Goal: Information Seeking & Learning: Learn about a topic

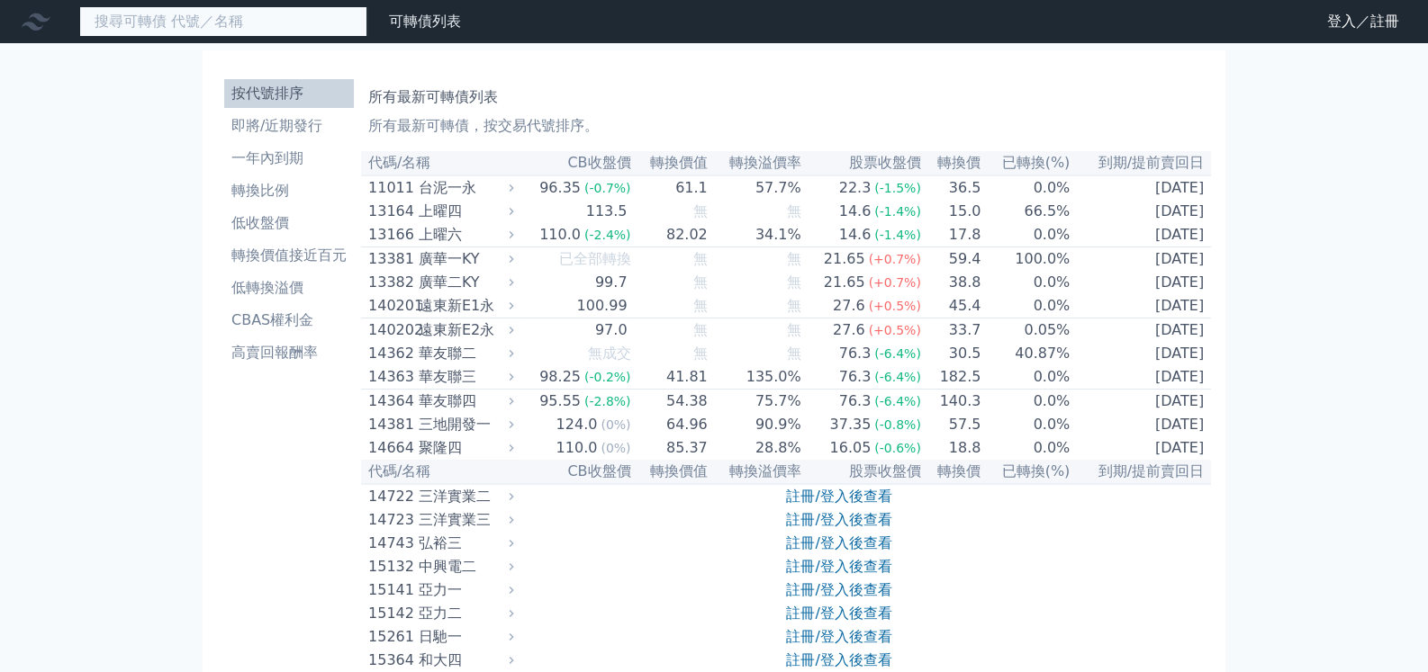
click at [248, 23] on input at bounding box center [223, 21] width 288 height 31
click at [210, 23] on input "3013" at bounding box center [223, 21] width 288 height 31
click at [162, 14] on input "3013" at bounding box center [223, 21] width 288 height 31
drag, startPoint x: 114, startPoint y: 112, endPoint x: 132, endPoint y: 123, distance: 21.5
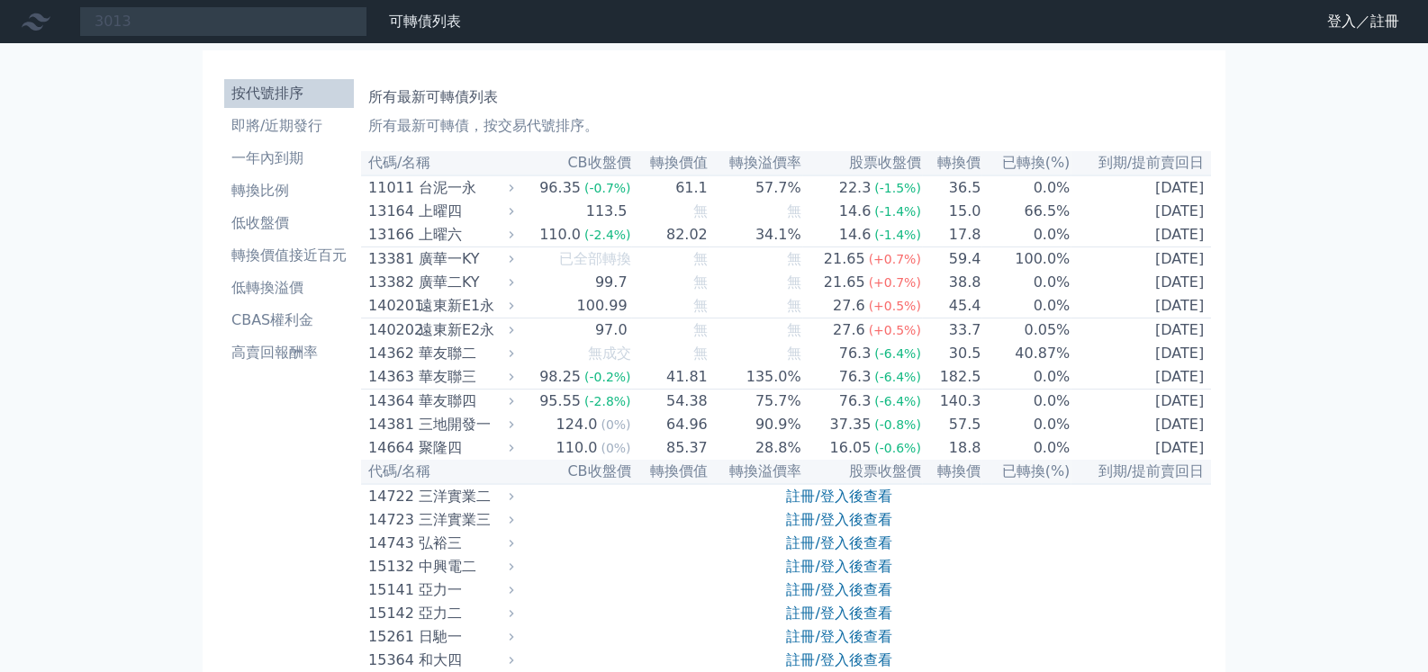
click at [194, 13] on input "3013" at bounding box center [223, 21] width 288 height 31
type input "3013"
click at [223, 22] on input at bounding box center [223, 21] width 288 height 31
type input "3"
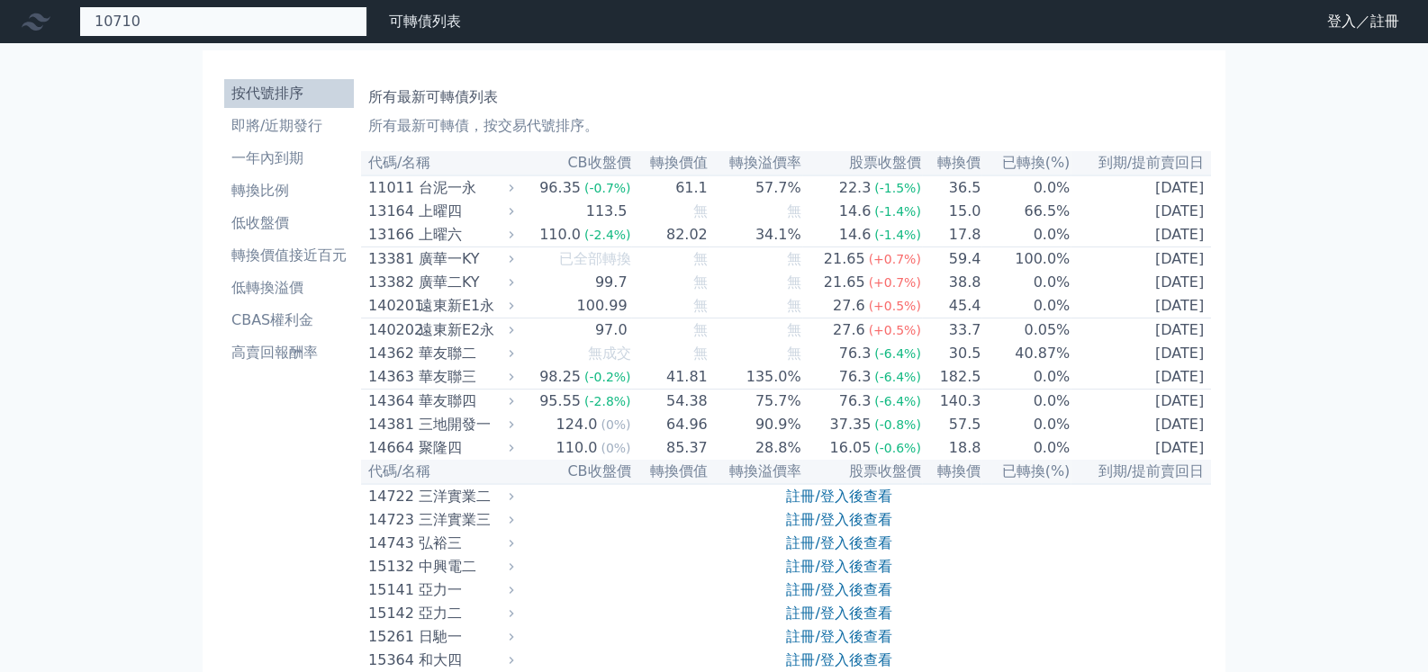
type input "10710"
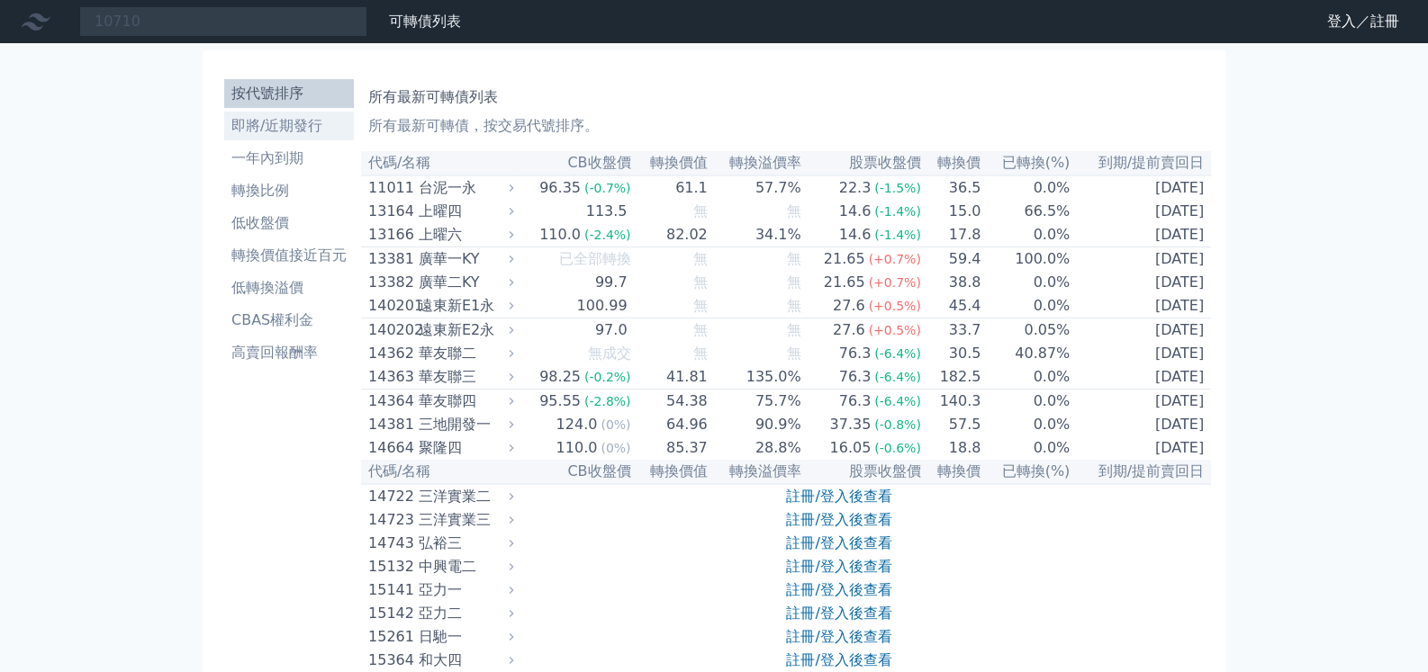
click at [294, 131] on li "即將/近期發行" at bounding box center [289, 126] width 130 height 22
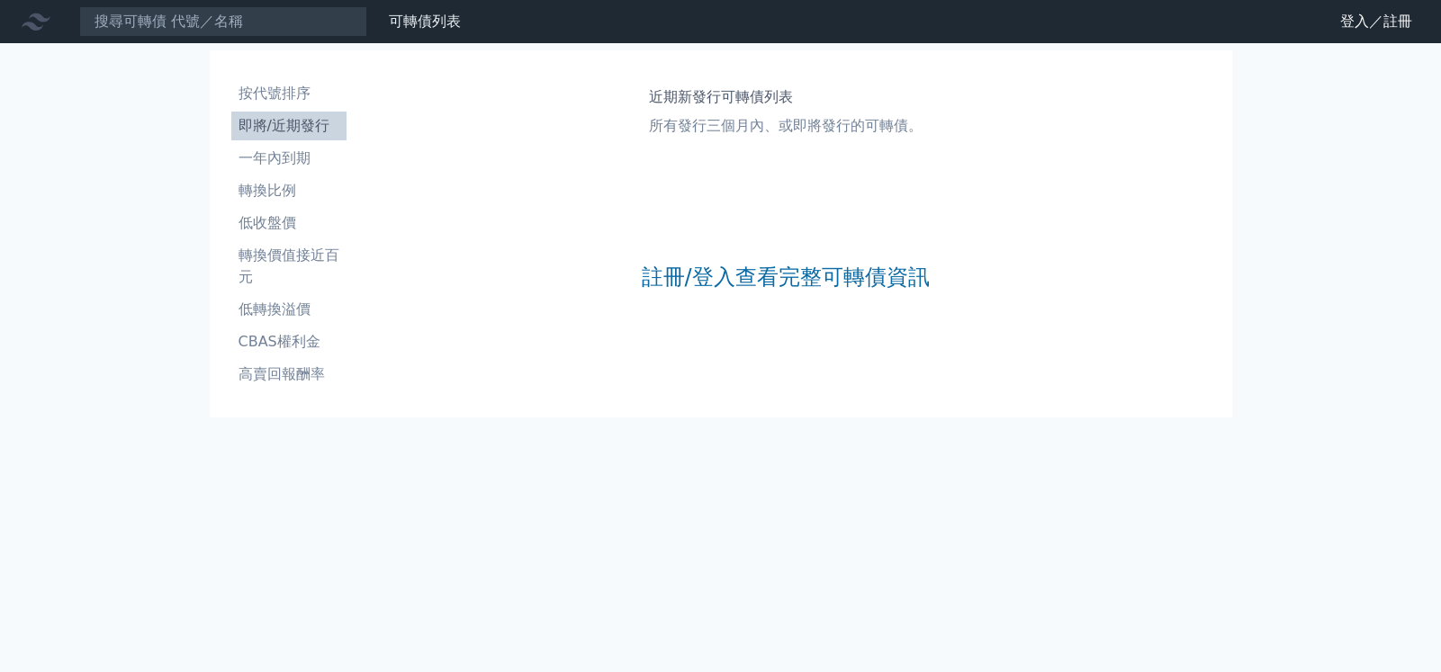
click at [294, 131] on li "即將/近期發行" at bounding box center [288, 126] width 115 height 22
click at [845, 277] on link "註冊/登入查看完整可轉債資訊" at bounding box center [785, 277] width 288 height 29
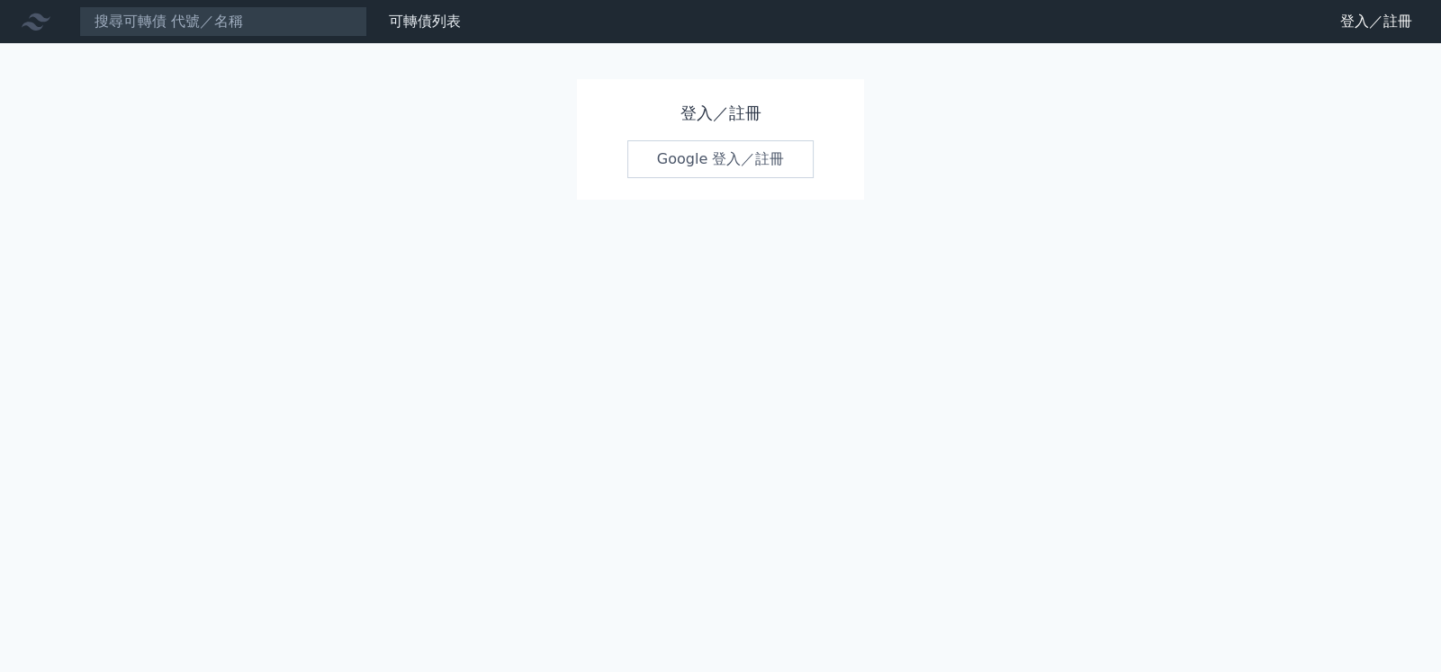
click at [747, 159] on link "Google 登入／註冊" at bounding box center [720, 159] width 187 height 38
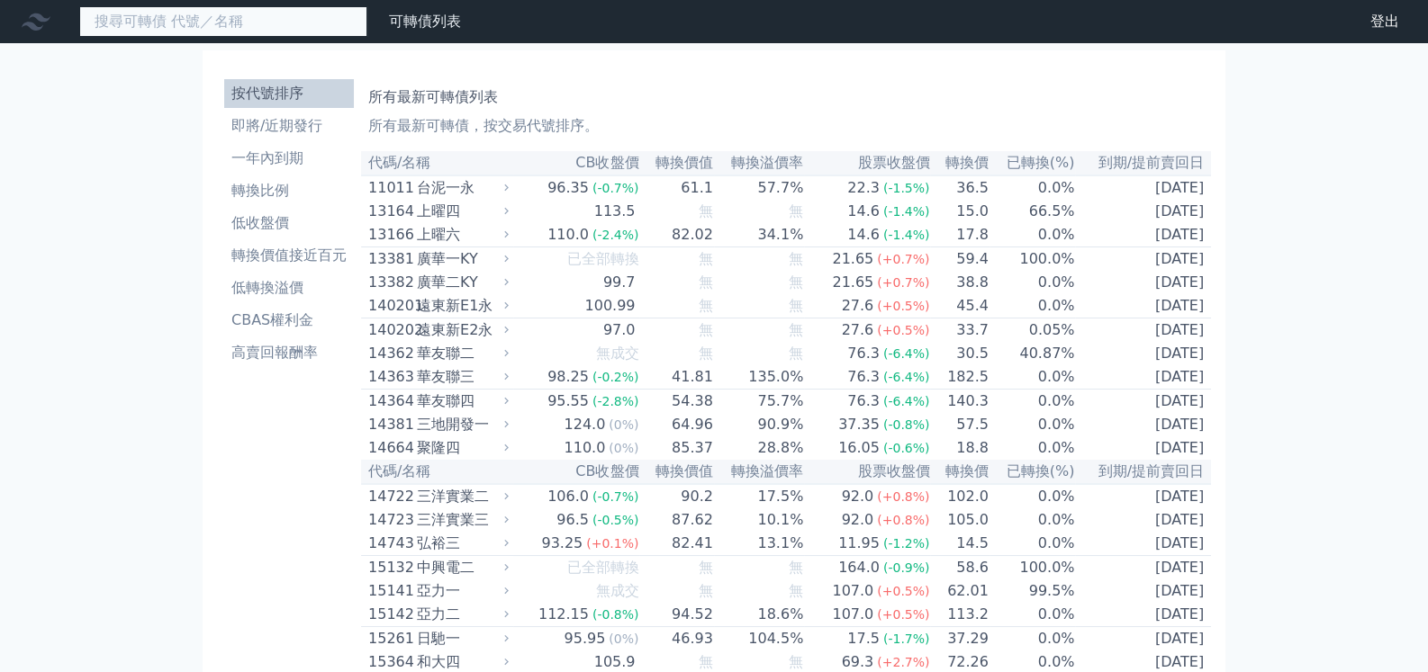
click at [229, 18] on input at bounding box center [223, 21] width 288 height 31
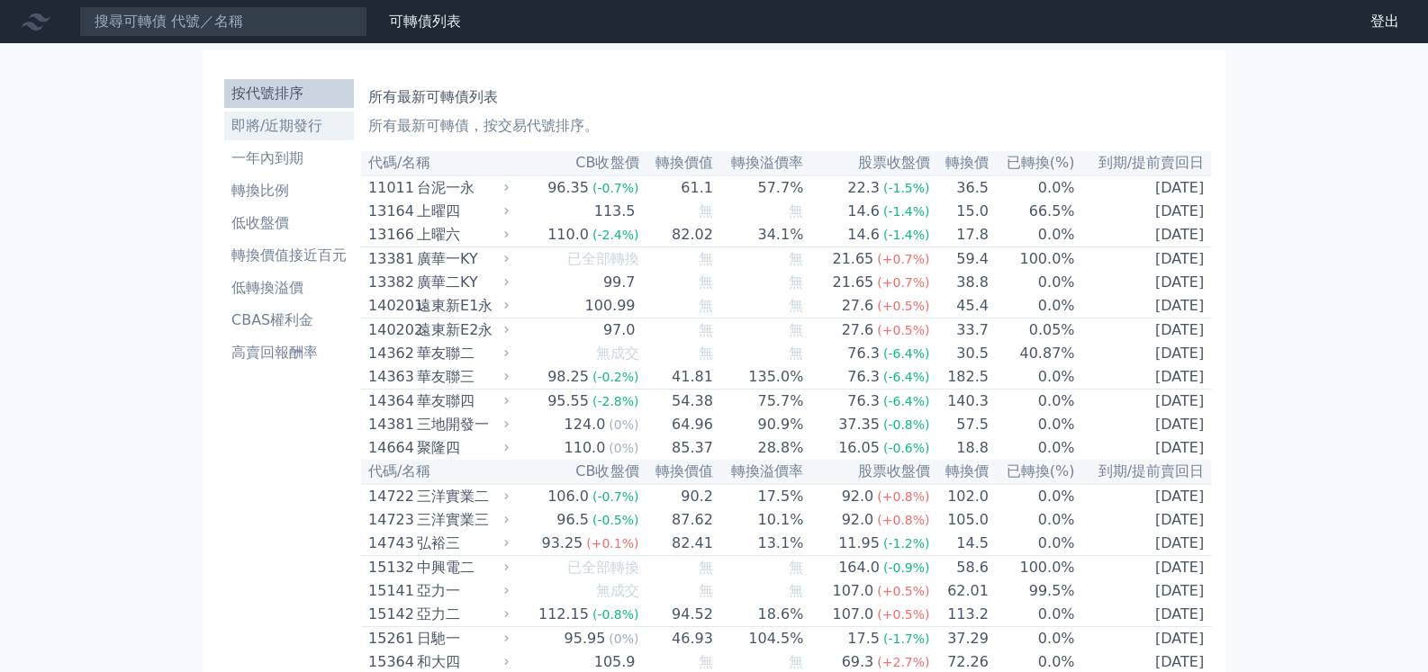
click at [279, 128] on li "即將/近期發行" at bounding box center [289, 126] width 130 height 22
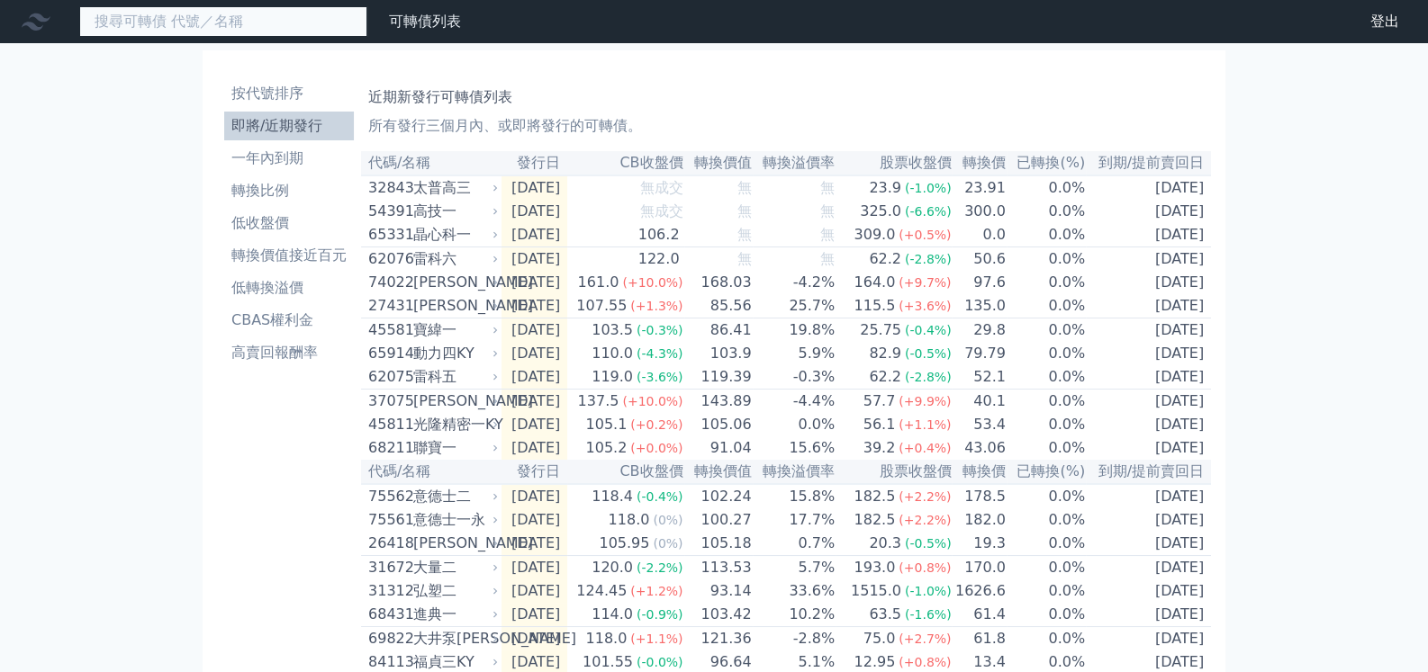
click at [214, 14] on input at bounding box center [223, 21] width 288 height 31
type input "10356"
click at [29, 20] on icon at bounding box center [36, 21] width 29 height 29
drag, startPoint x: 171, startPoint y: 19, endPoint x: 0, endPoint y: 21, distance: 171.1
click at [0, 21] on div "10356 可轉債列表 財務數據" at bounding box center [234, 21] width 468 height 31
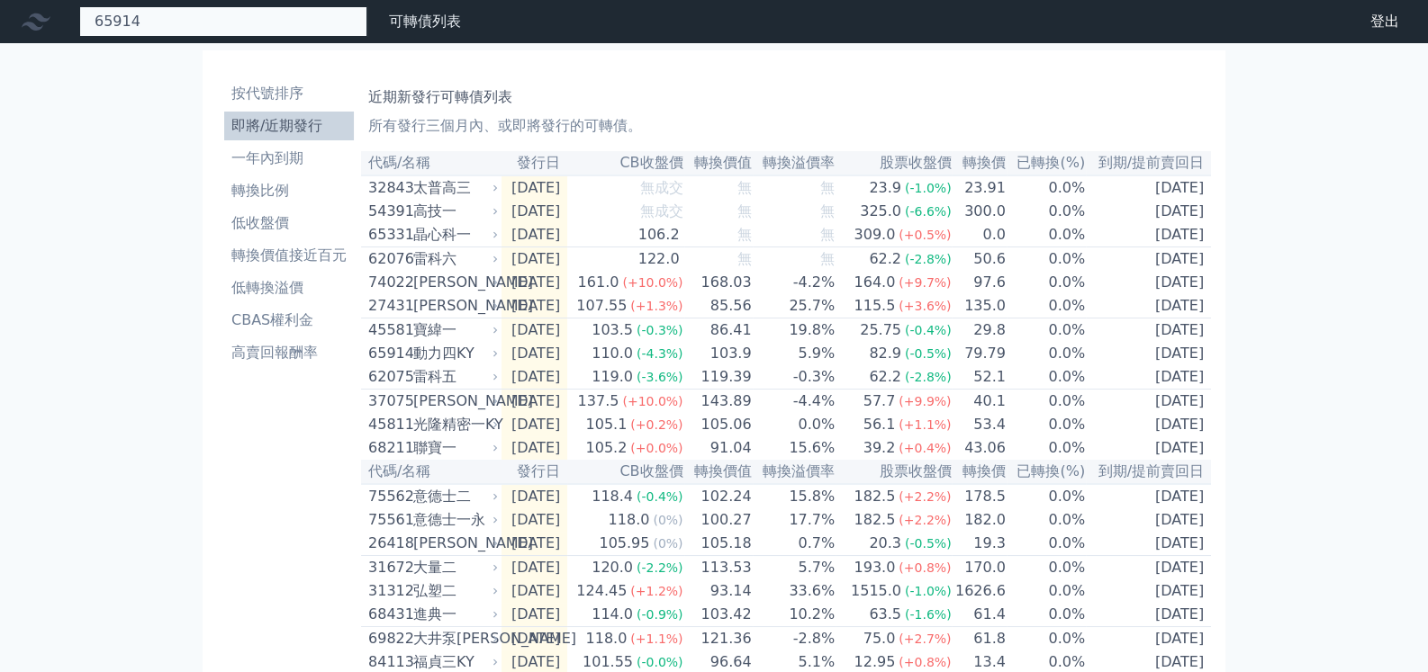
type input "65914"
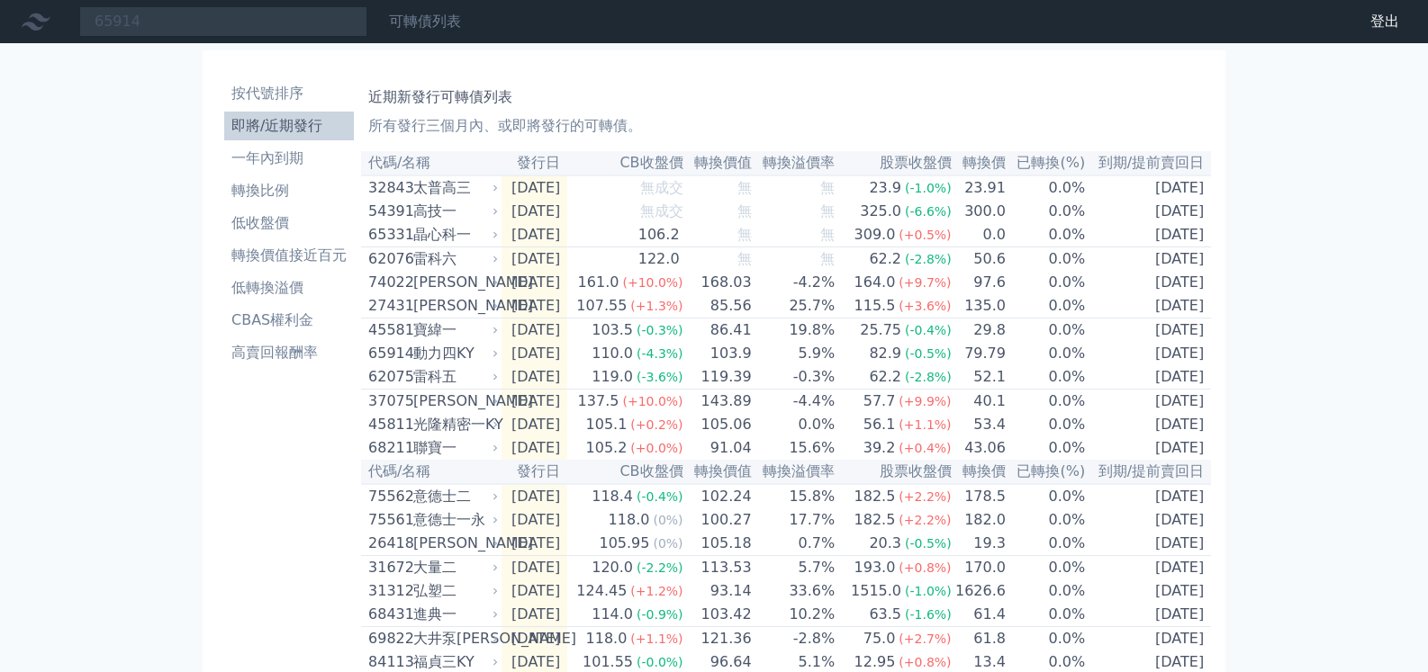
click at [441, 25] on link "可轉債列表" at bounding box center [425, 21] width 72 height 17
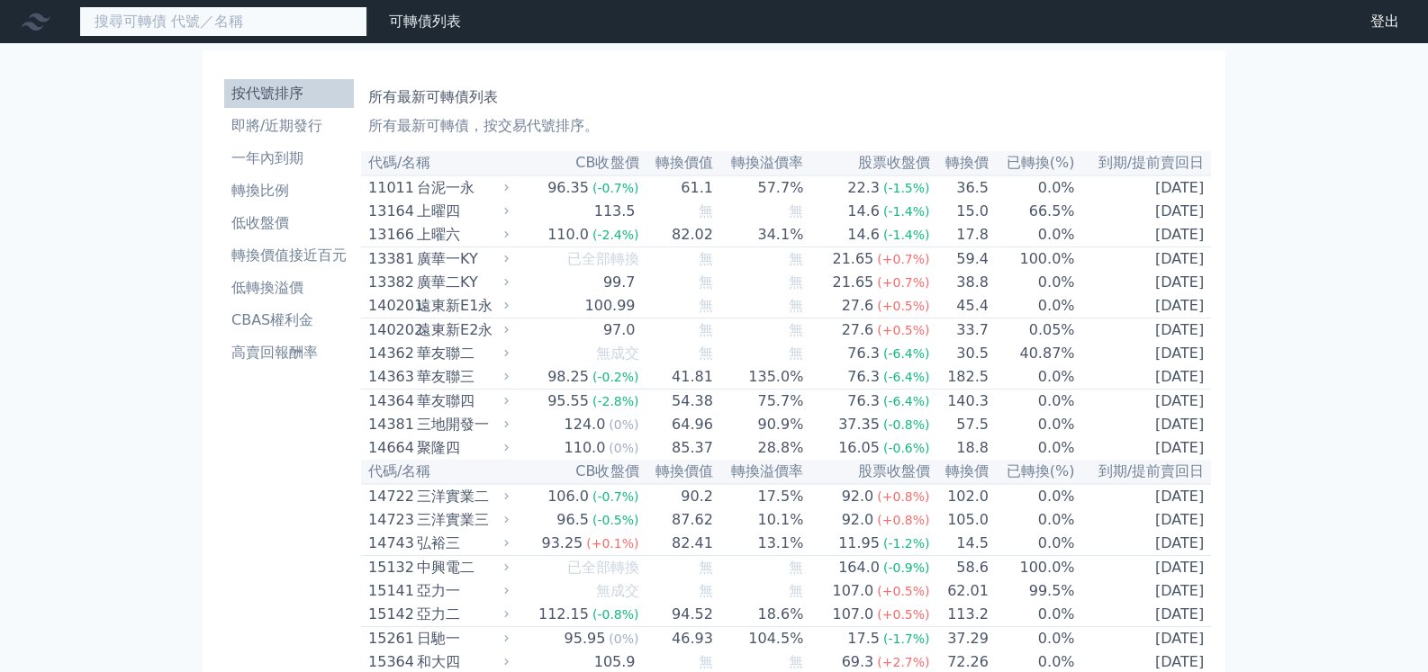
click at [234, 23] on input at bounding box center [223, 21] width 288 height 31
type input "65914"
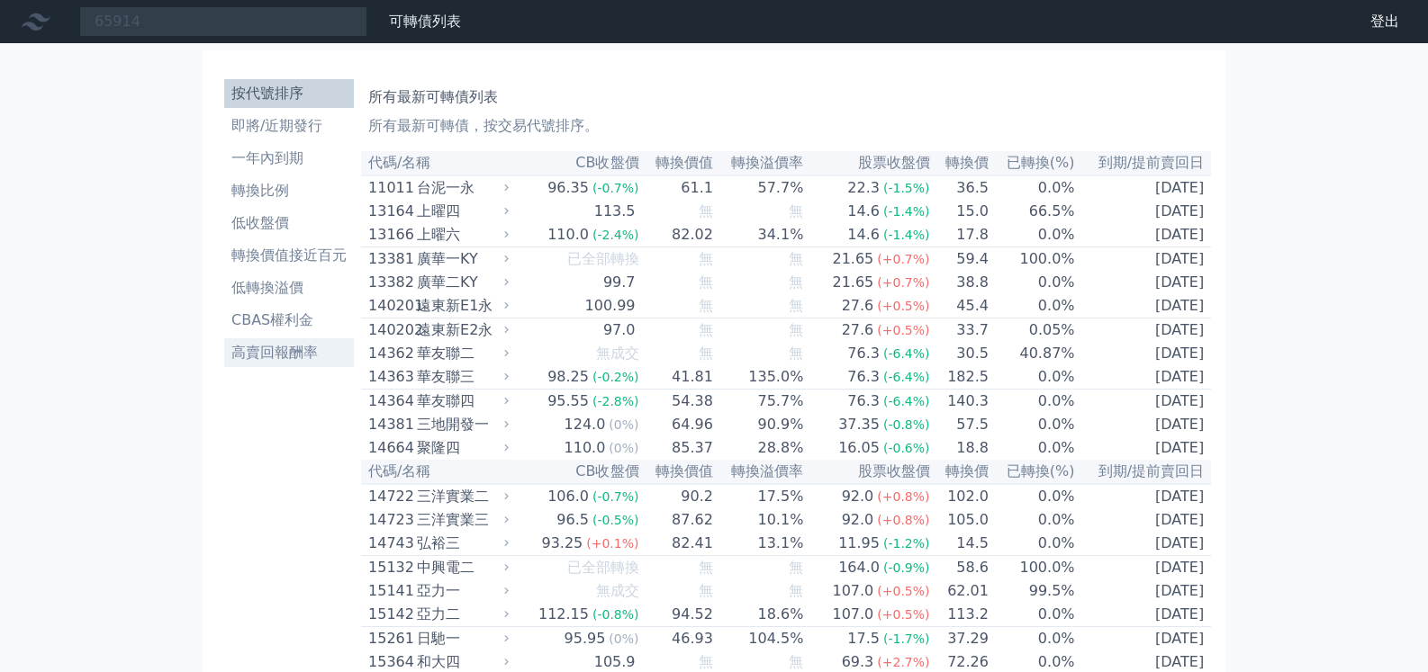
click at [253, 356] on li "高賣回報酬率" at bounding box center [289, 353] width 130 height 22
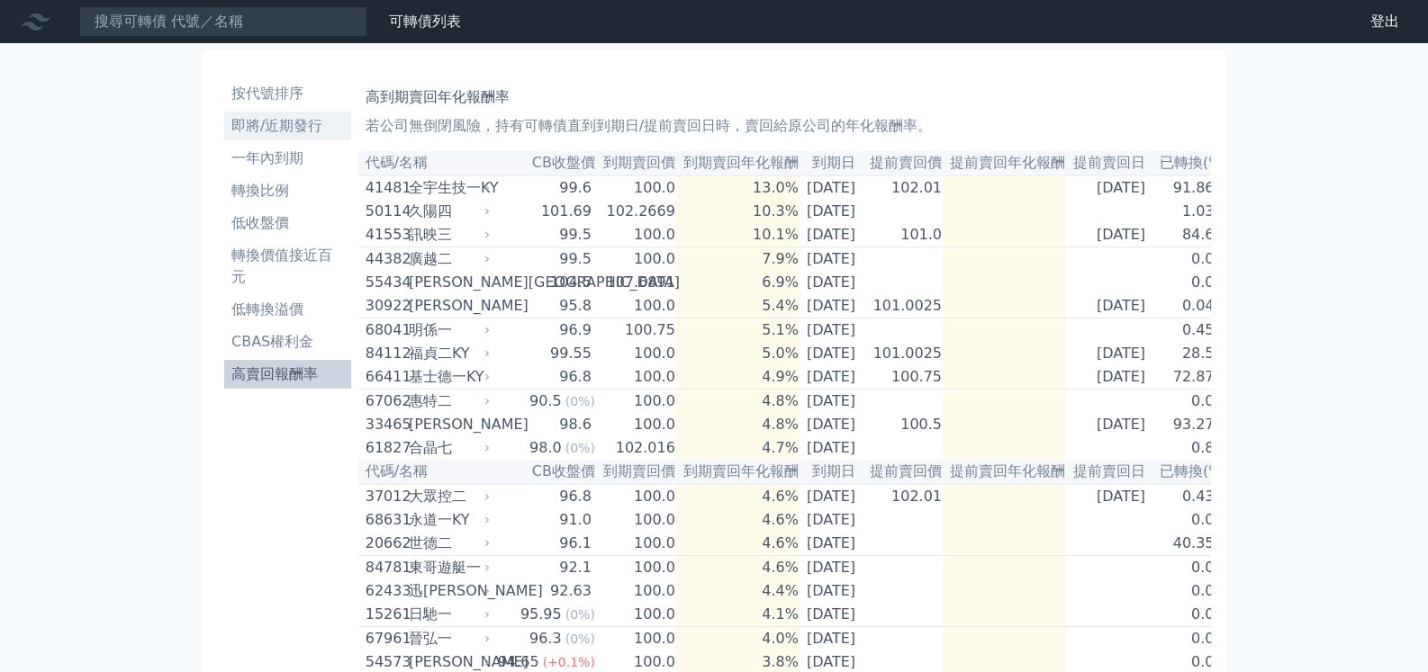
click at [302, 127] on li "即將/近期發行" at bounding box center [287, 126] width 127 height 22
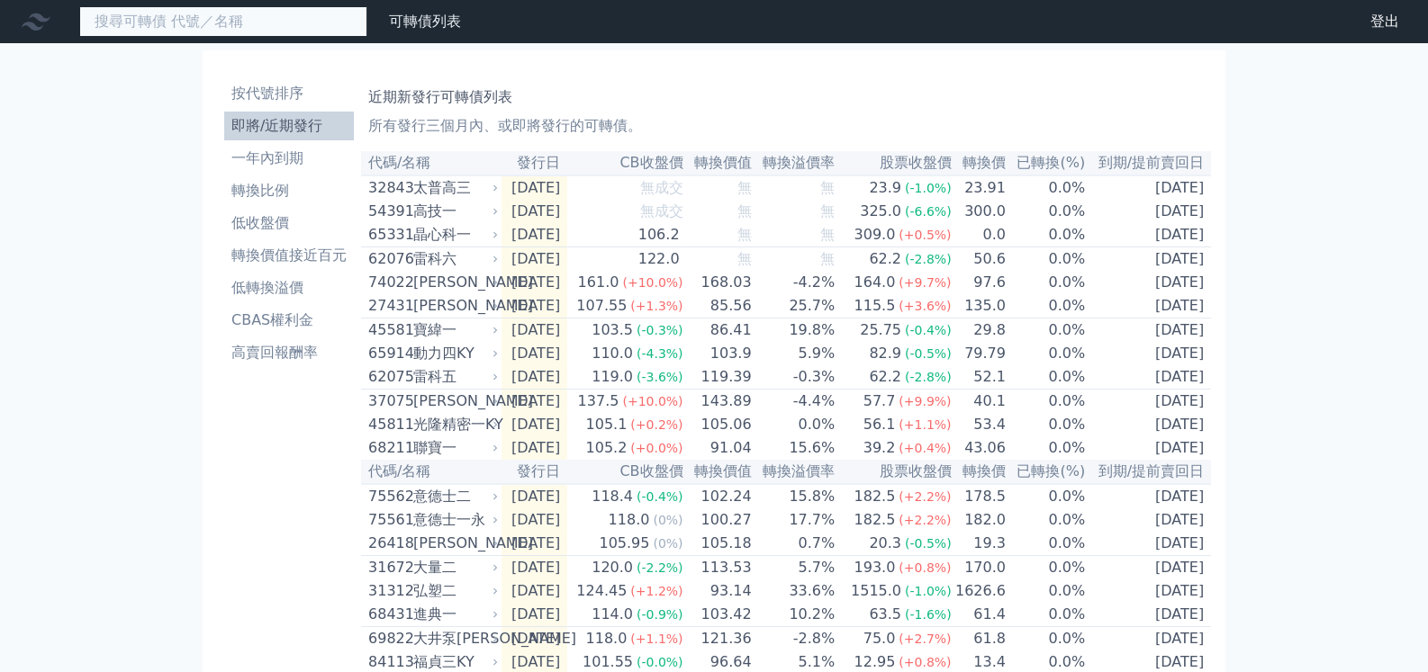
click at [275, 23] on input at bounding box center [223, 21] width 288 height 31
click at [168, 41] on nav "659 可轉債列表 財務數據 可轉債列表 財務數據 登出 登出" at bounding box center [714, 21] width 1428 height 43
click at [176, 23] on input "659" at bounding box center [223, 21] width 288 height 31
type input "6"
click at [178, 24] on input at bounding box center [223, 21] width 288 height 31
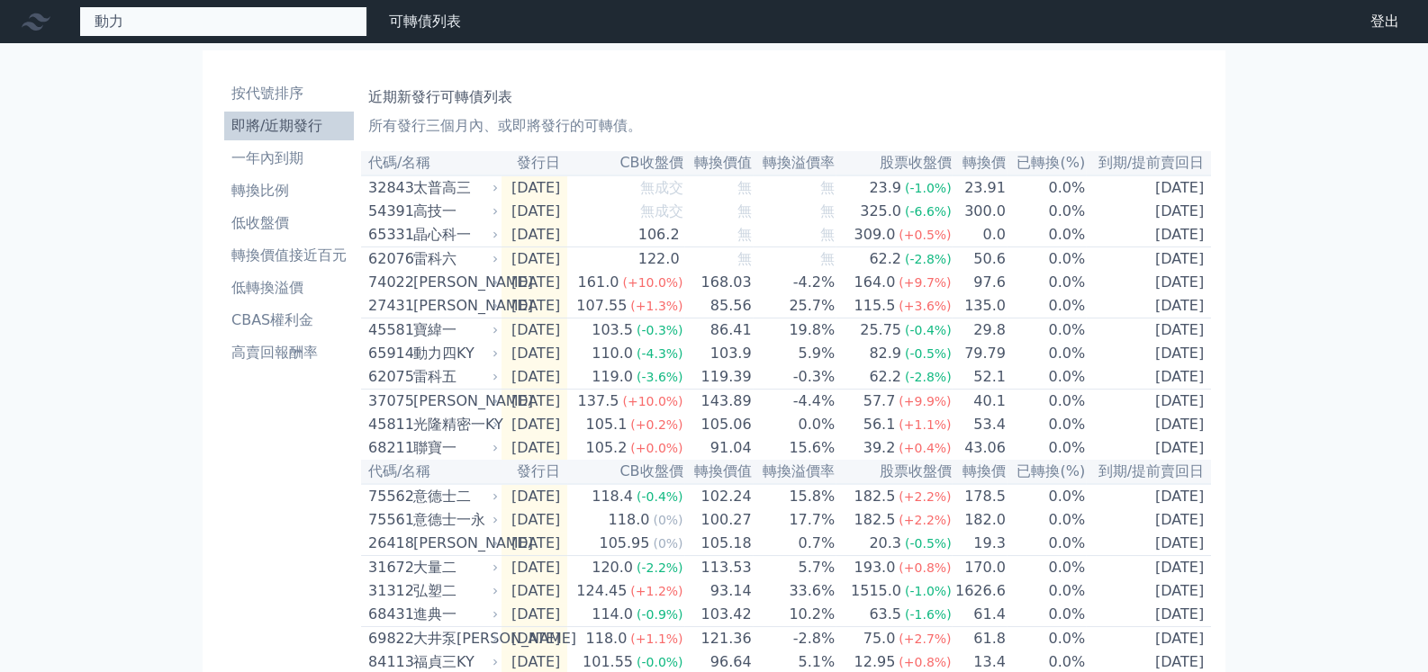
type input "動"
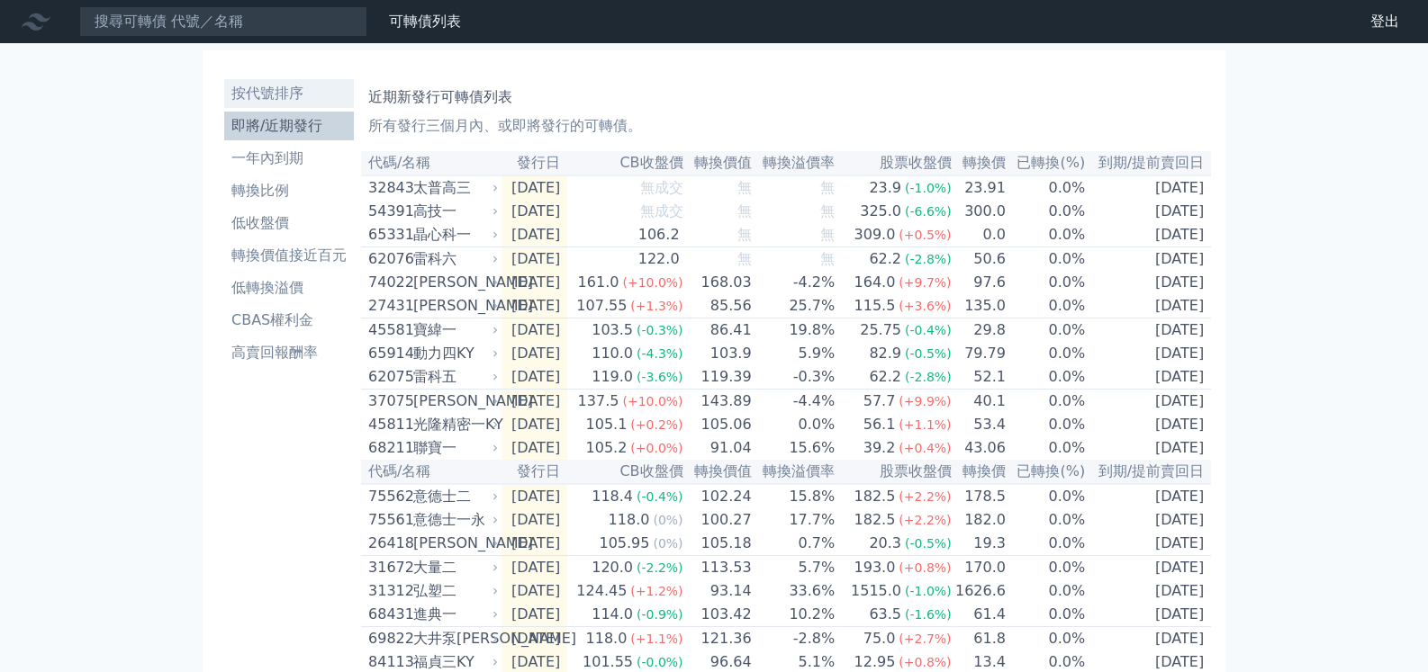
click at [255, 90] on li "按代號排序" at bounding box center [289, 94] width 130 height 22
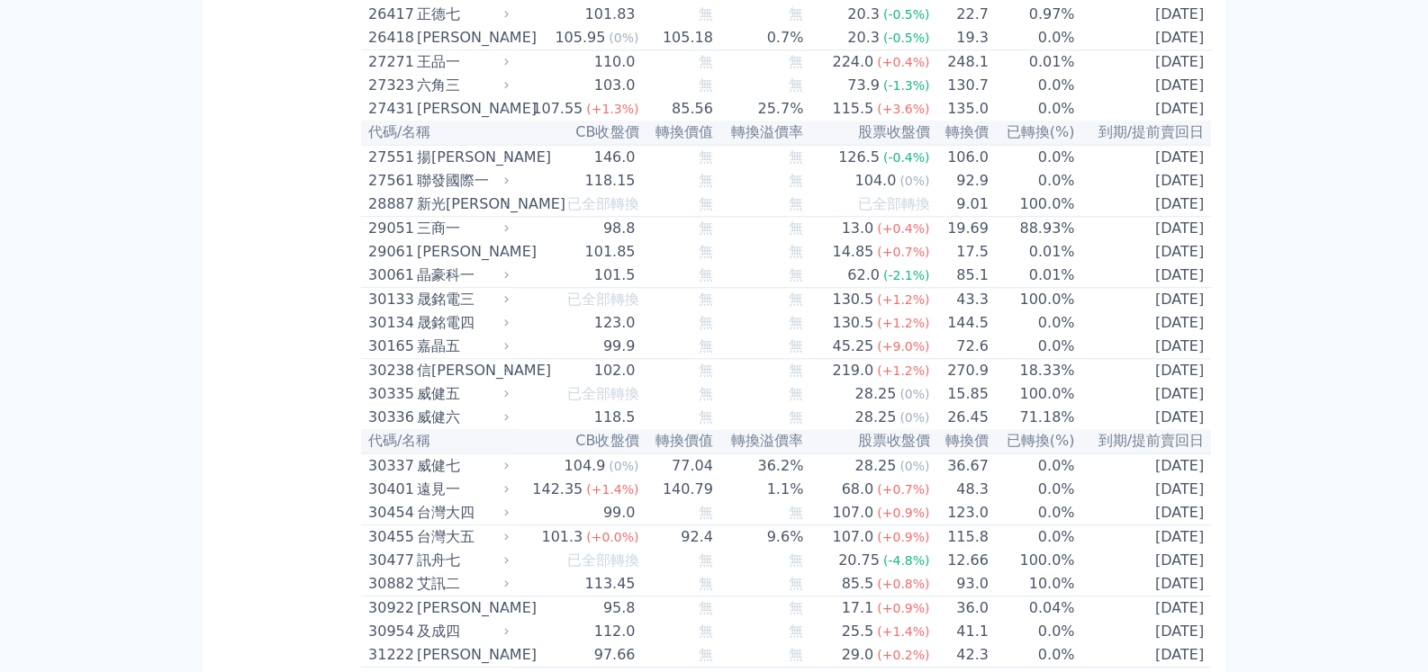
scroll to position [2161, 0]
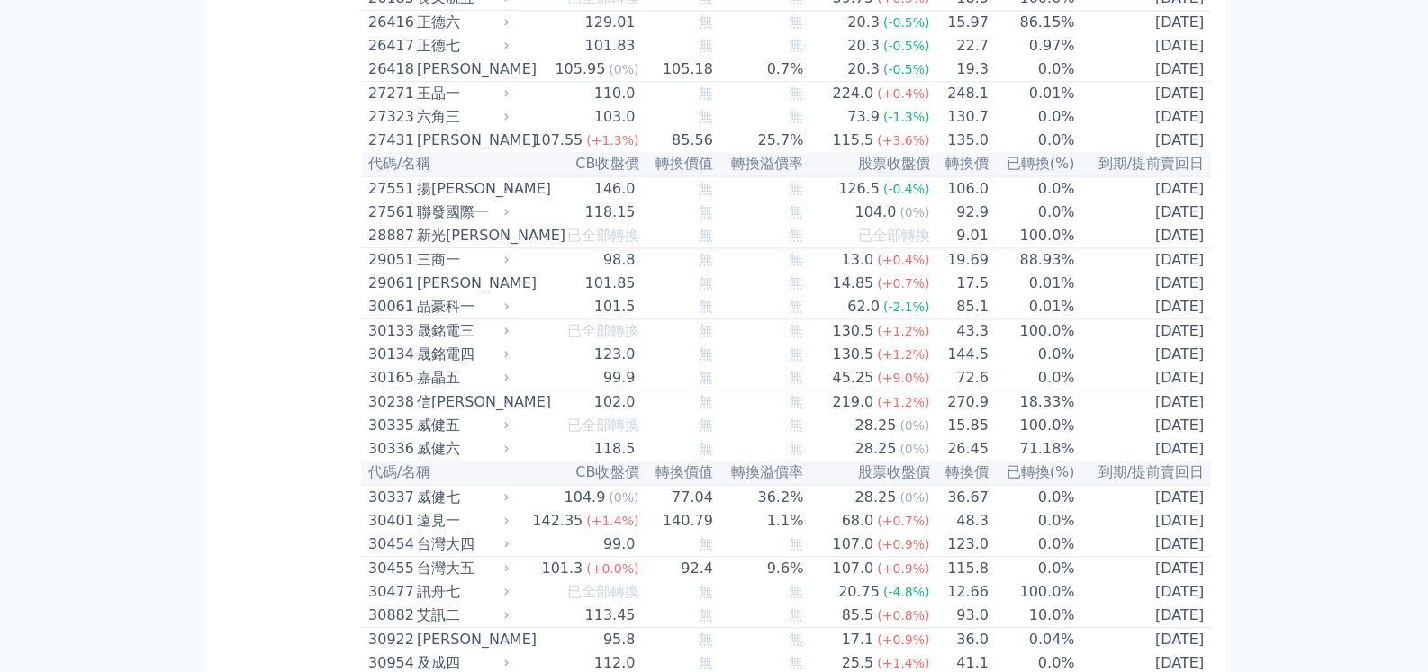
click at [446, 321] on div "晟銘電三" at bounding box center [461, 331] width 88 height 22
click at [509, 328] on icon at bounding box center [506, 331] width 5 height 7
click at [871, 322] on div "130.5" at bounding box center [852, 331] width 49 height 22
click at [441, 320] on div "晟銘電三" at bounding box center [461, 331] width 88 height 22
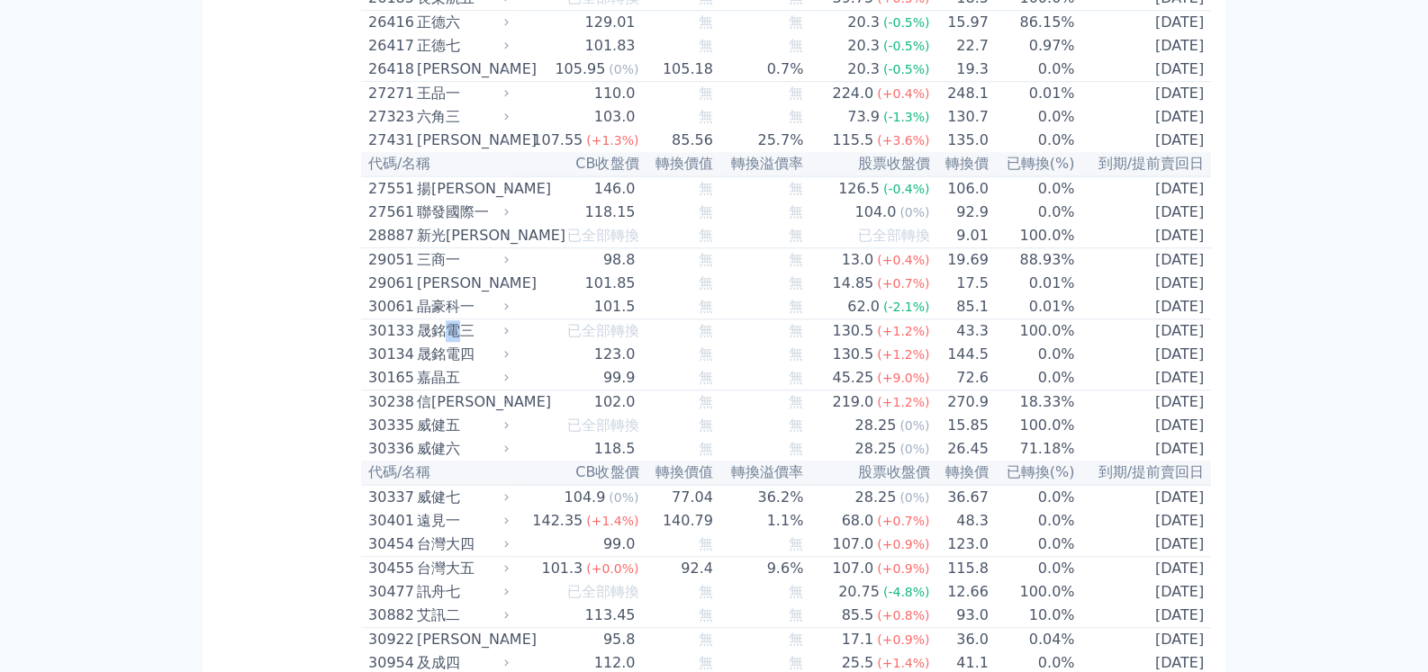
click at [441, 320] on div "晟銘電三" at bounding box center [461, 331] width 88 height 22
click at [437, 321] on div "晟銘電三" at bounding box center [461, 331] width 88 height 22
click at [399, 321] on div "30133" at bounding box center [390, 331] width 44 height 22
click at [400, 320] on div "30133" at bounding box center [390, 331] width 44 height 22
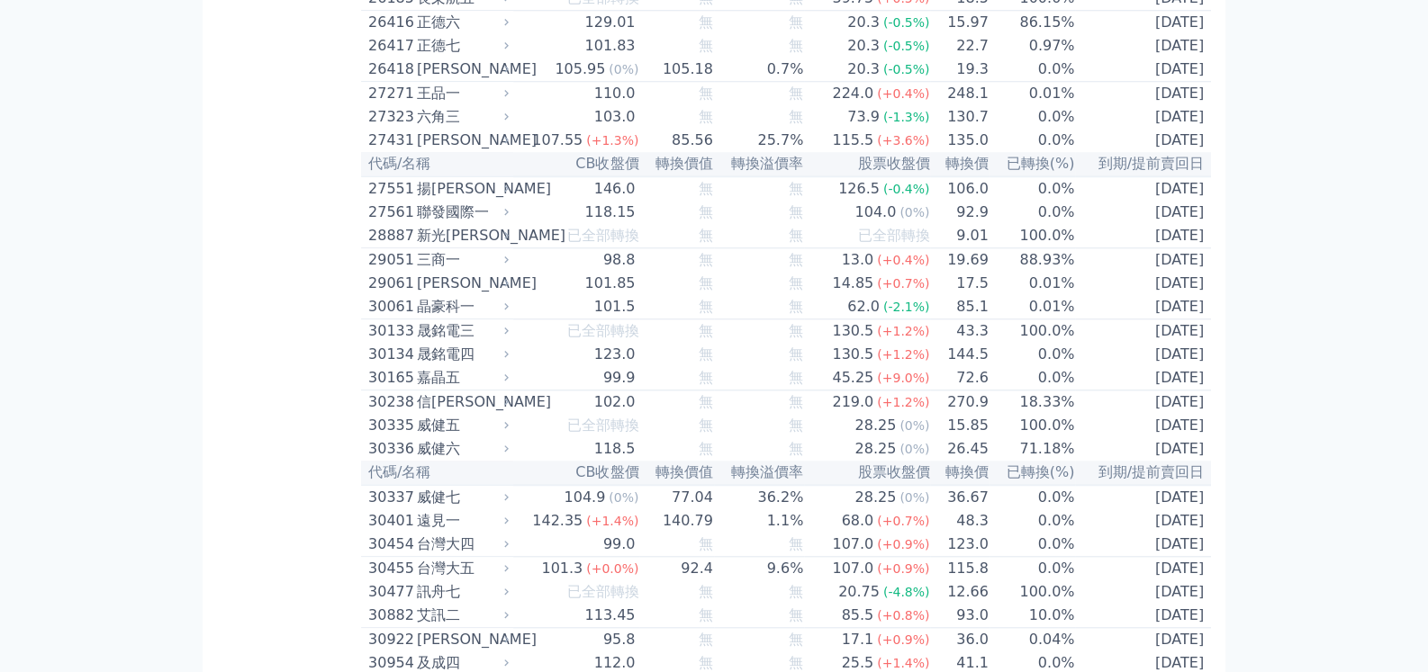
click at [437, 320] on div "晟銘電三" at bounding box center [461, 331] width 88 height 22
click at [860, 328] on div "130.5" at bounding box center [852, 331] width 49 height 22
click at [860, 324] on div "130.5" at bounding box center [852, 331] width 49 height 22
click at [860, 323] on div "130.5" at bounding box center [852, 331] width 49 height 22
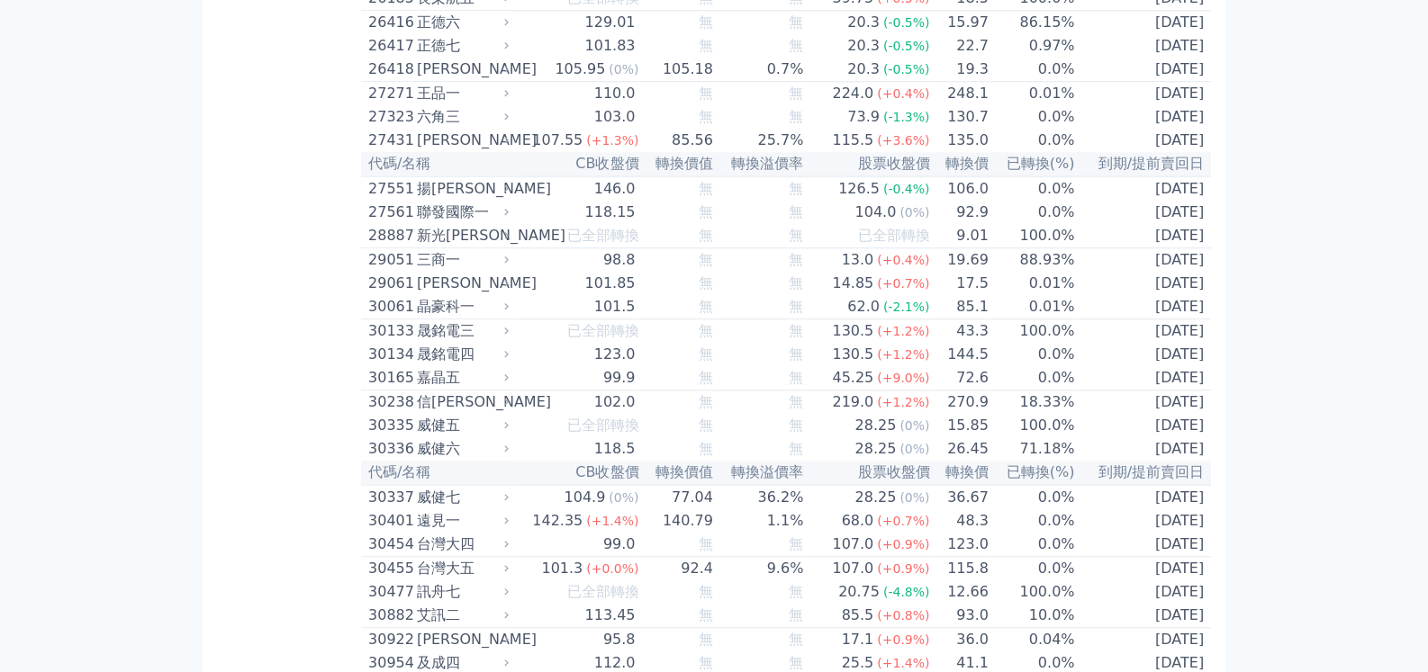
click at [582, 305] on td "101.5" at bounding box center [576, 307] width 126 height 24
click at [580, 322] on span "已全部轉換" at bounding box center [602, 330] width 72 height 17
click at [456, 322] on div "晟銘電三" at bounding box center [461, 331] width 88 height 22
click at [460, 322] on div "晟銘電三" at bounding box center [461, 331] width 88 height 22
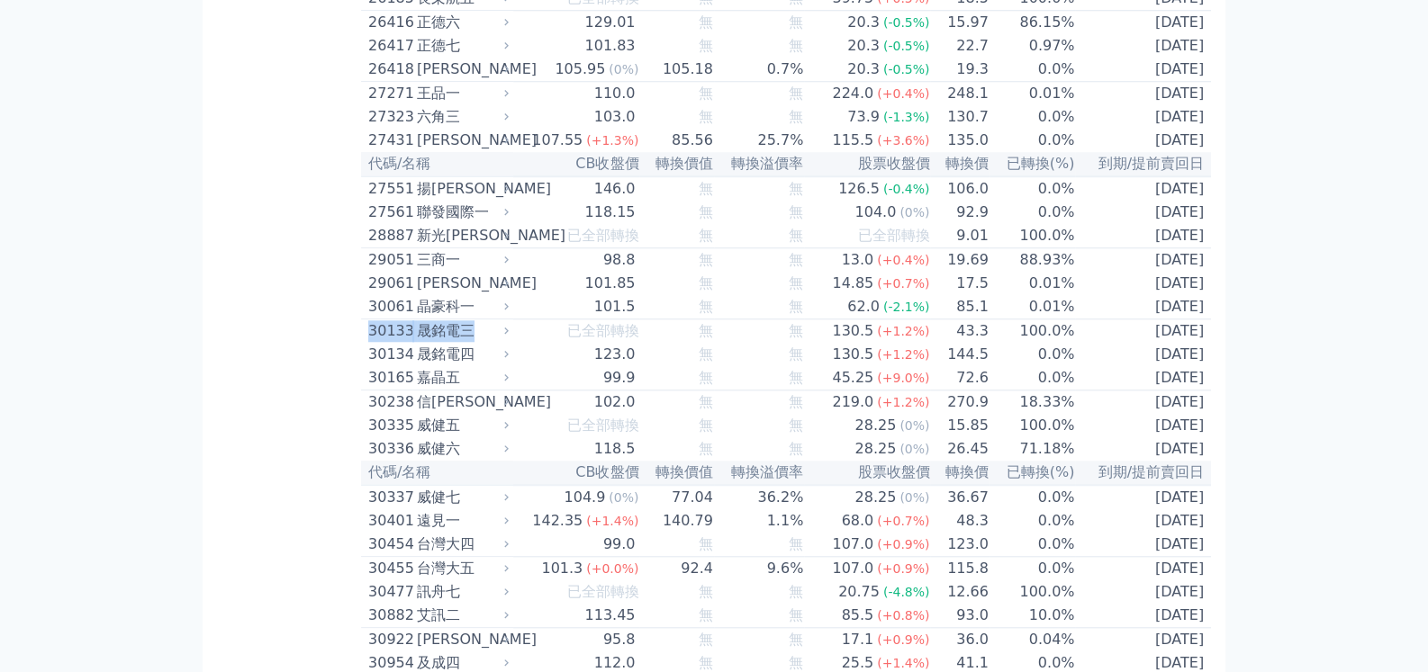
click at [465, 322] on div "晟銘電三" at bounding box center [461, 331] width 88 height 22
click at [467, 322] on div "晟銘電三" at bounding box center [461, 331] width 88 height 22
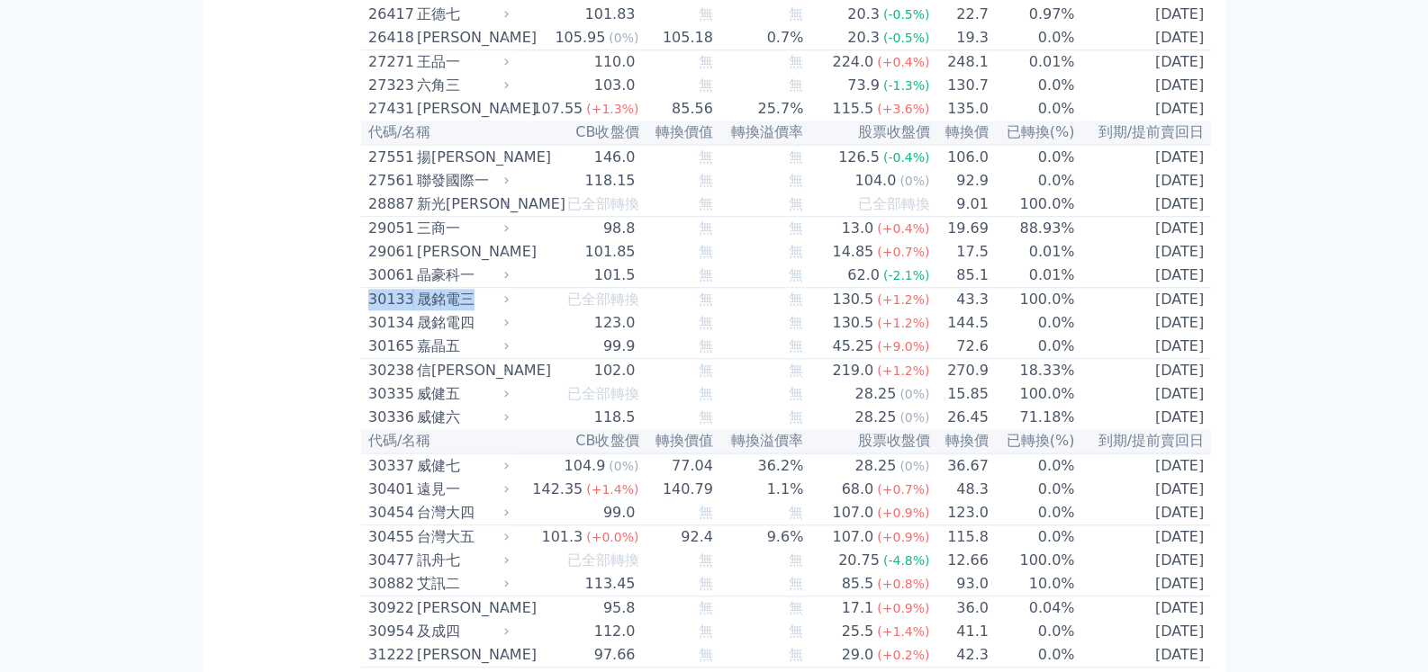
scroll to position [2251, 0]
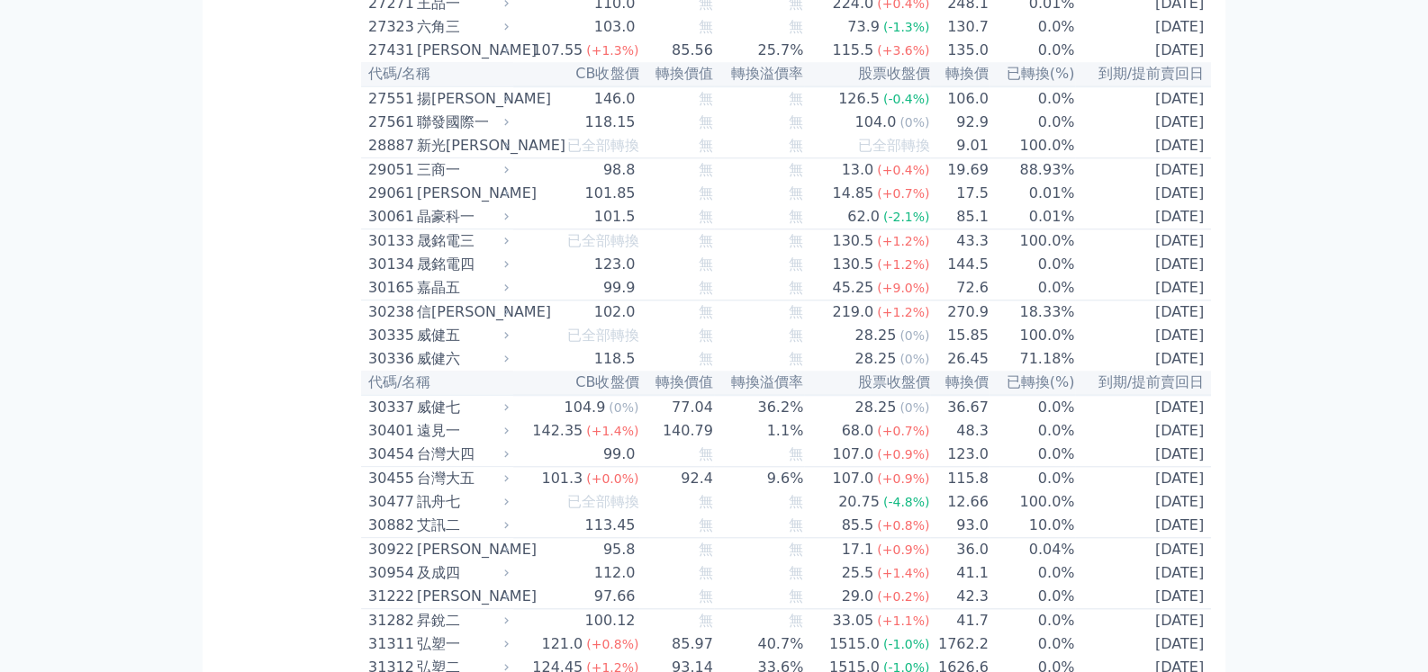
click at [453, 306] on div "信[PERSON_NAME]" at bounding box center [461, 313] width 88 height 22
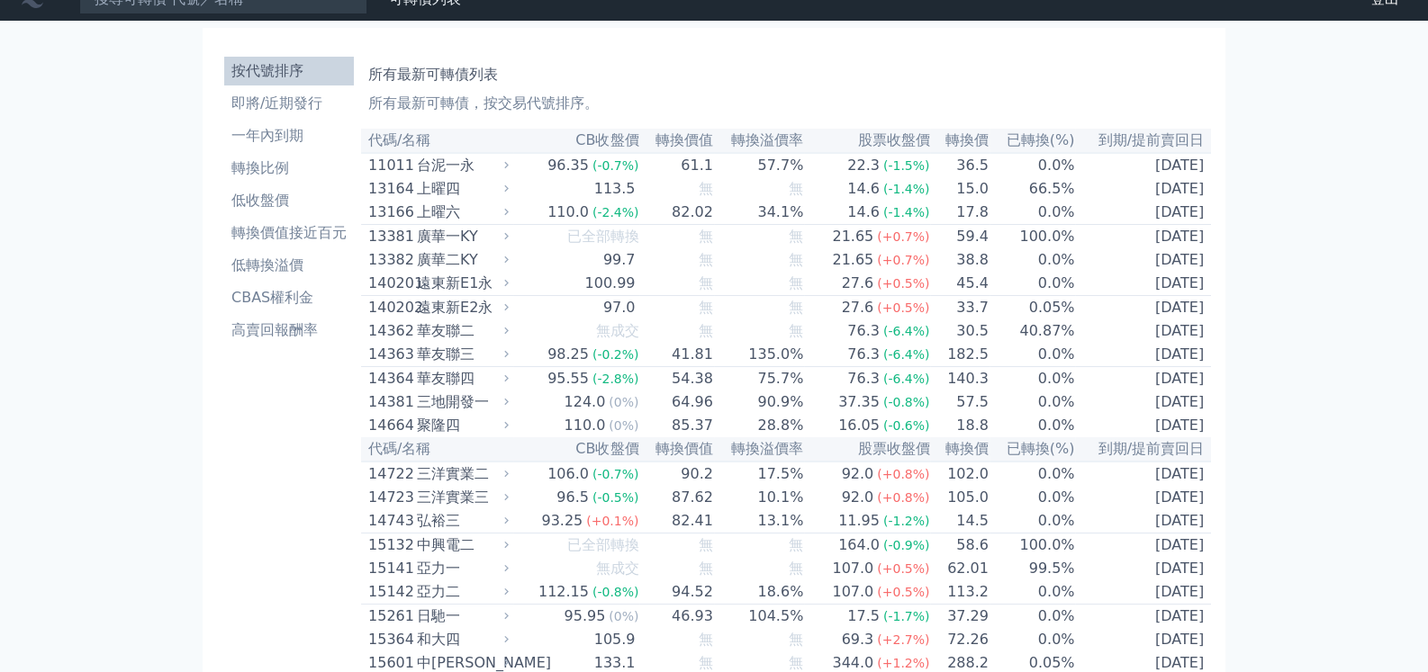
scroll to position [0, 0]
